Goal: Task Accomplishment & Management: Use online tool/utility

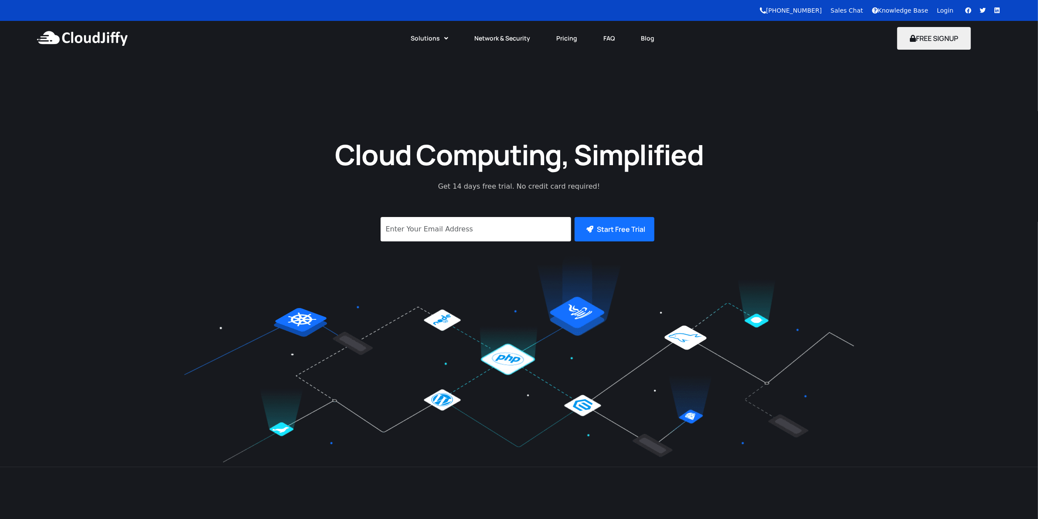
click at [947, 7] on link "Login" at bounding box center [945, 10] width 17 height 7
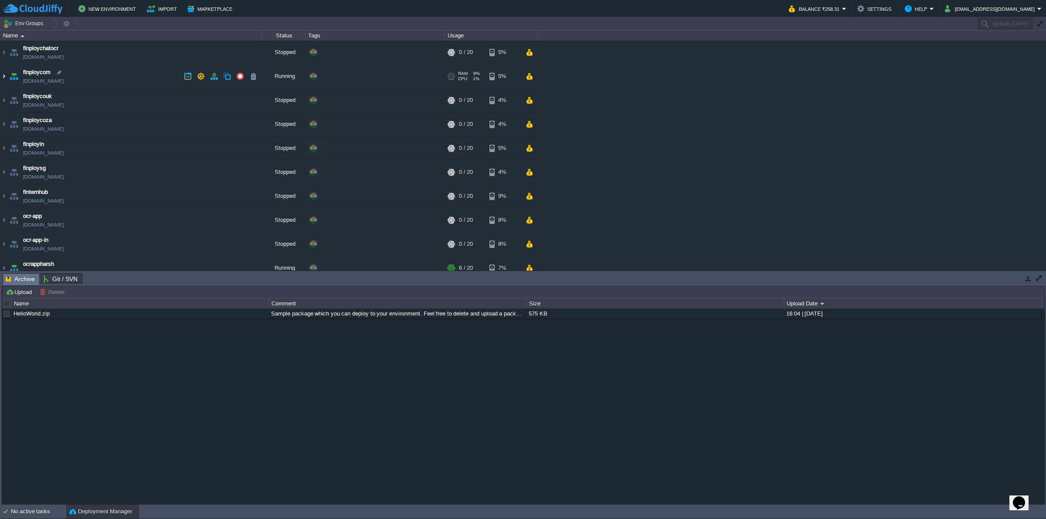
click at [3, 79] on img at bounding box center [3, 77] width 7 height 24
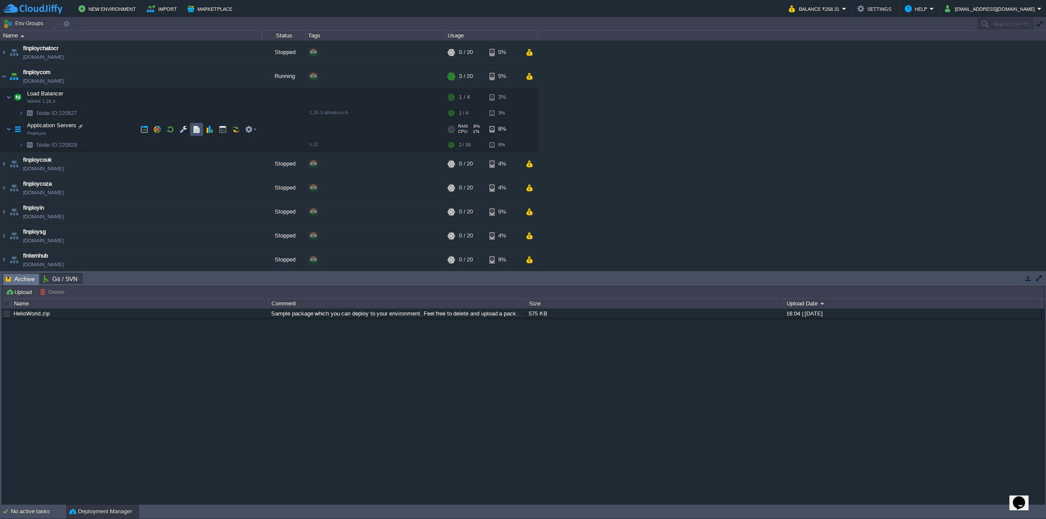
click at [195, 133] on button "button" at bounding box center [197, 130] width 8 height 8
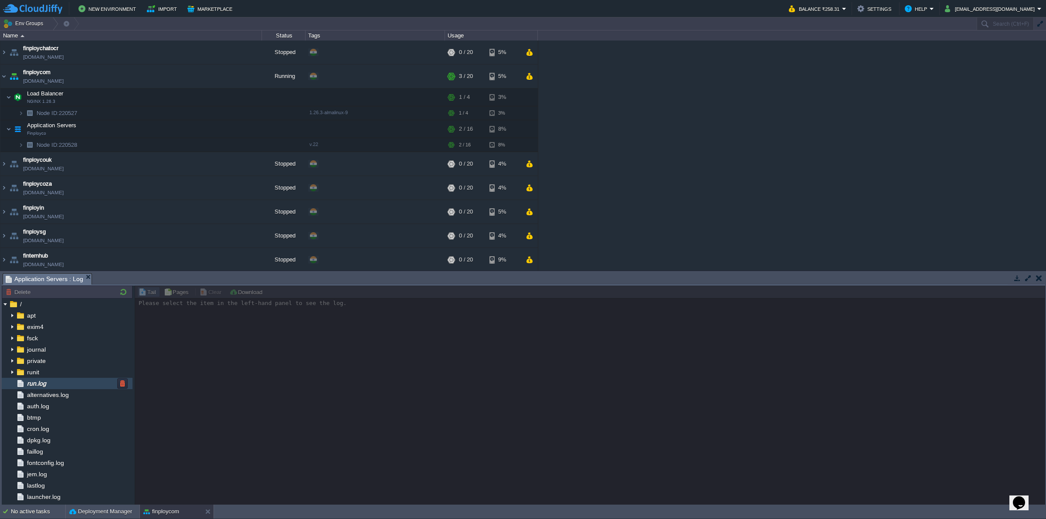
click at [62, 387] on div "run.log" at bounding box center [67, 383] width 131 height 11
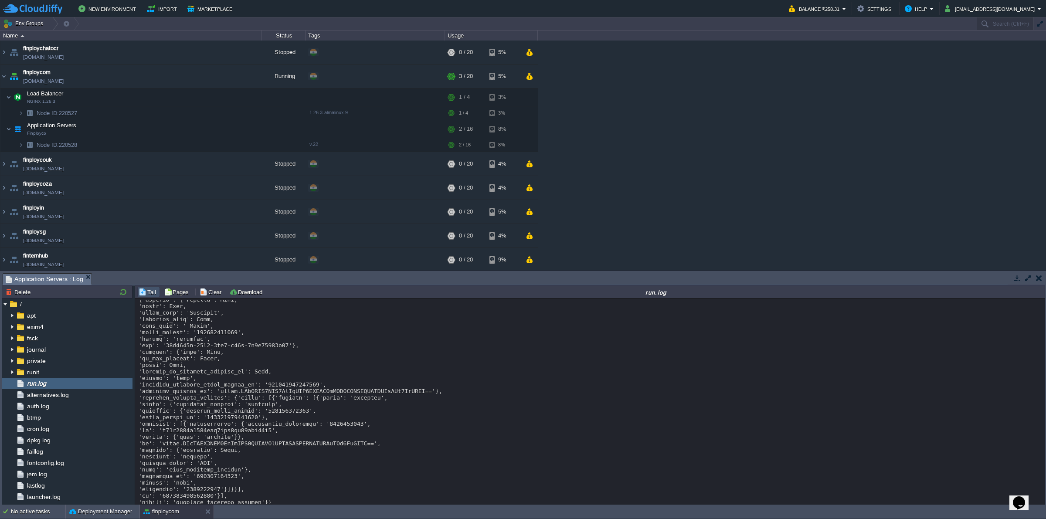
scroll to position [5382, 0]
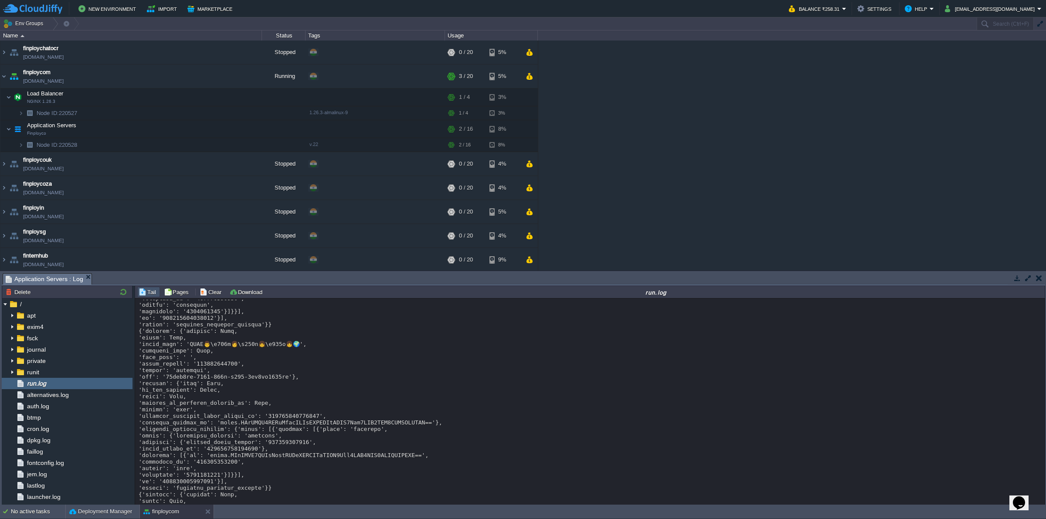
scroll to position [4673, 0]
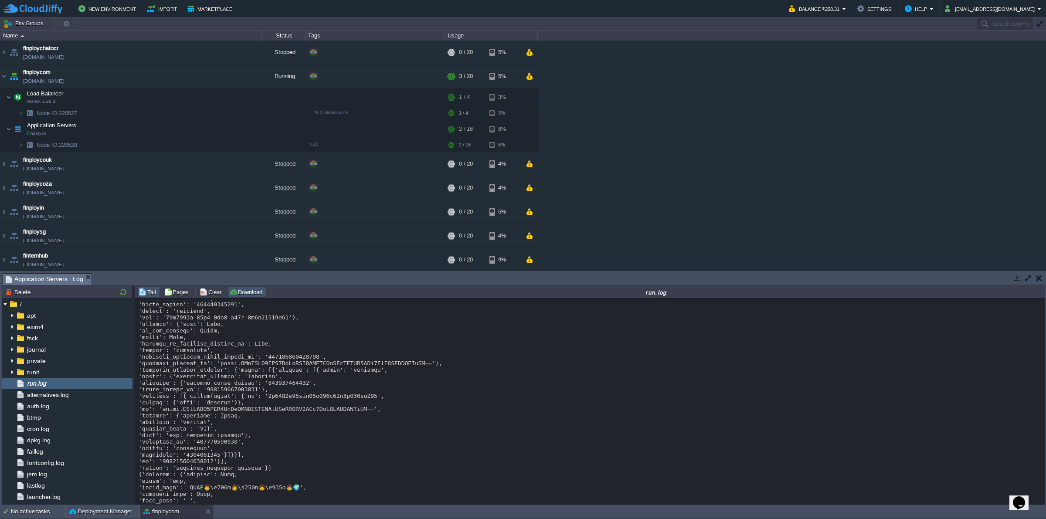
click at [245, 296] on button "Download" at bounding box center [247, 292] width 36 height 8
